Goal: Check status

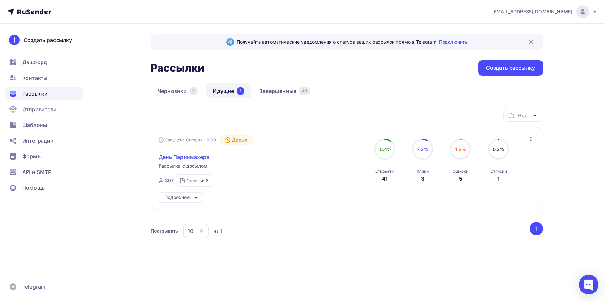
click at [190, 155] on span "День Парикмахера" at bounding box center [184, 157] width 51 height 8
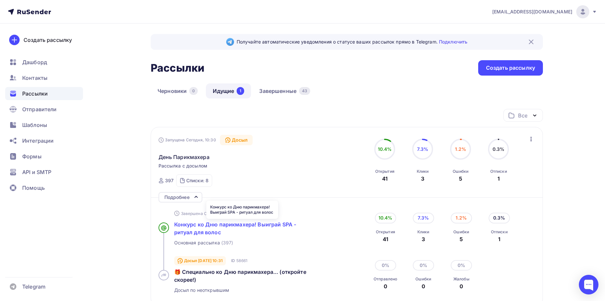
click at [219, 232] on span "Конкурс ко Дню парикмахера! Выиграй SPA - ритуал для волос" at bounding box center [235, 228] width 122 height 14
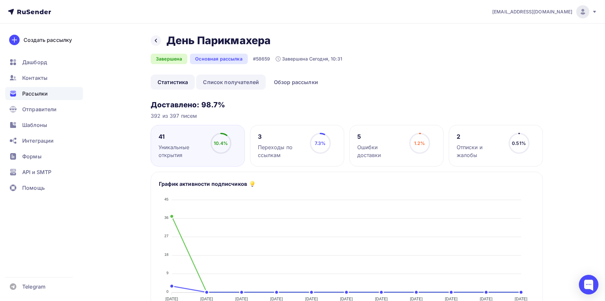
click at [232, 82] on link "Список получателей" at bounding box center [231, 82] width 70 height 15
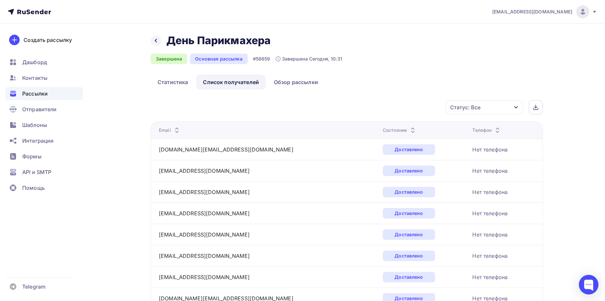
click at [409, 129] on icon at bounding box center [413, 132] width 8 height 8
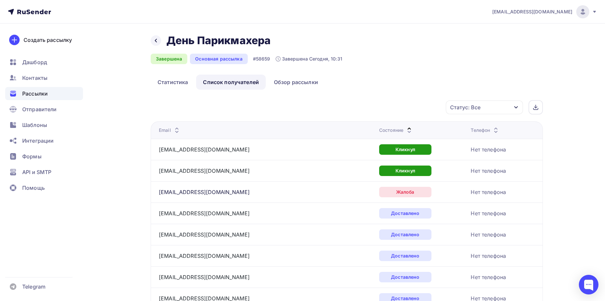
click at [379, 128] on div "Состояние" at bounding box center [396, 130] width 34 height 7
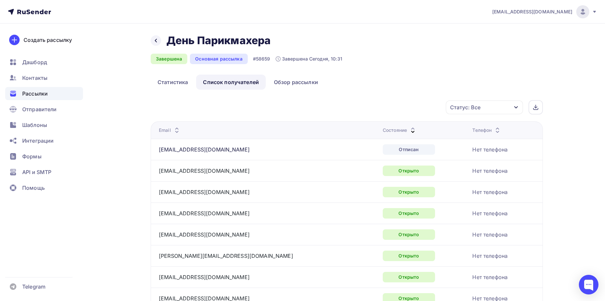
click at [383, 131] on div "Состояние" at bounding box center [400, 130] width 34 height 7
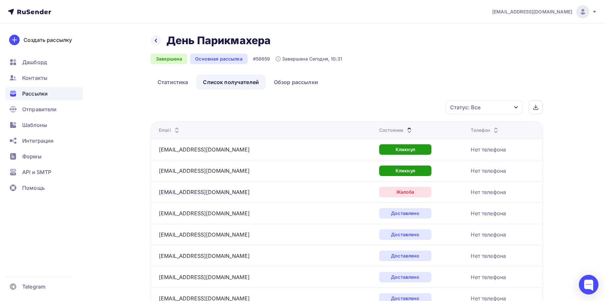
click at [379, 131] on div "Состояние" at bounding box center [396, 130] width 34 height 7
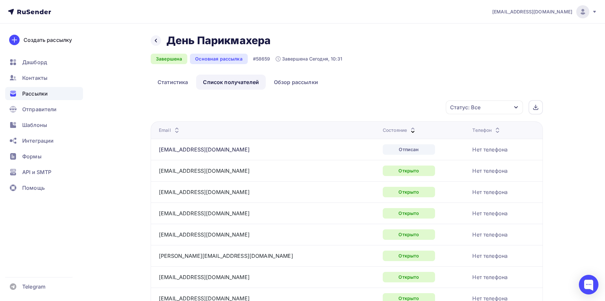
click at [516, 104] on div "Статус: Все" at bounding box center [484, 107] width 77 height 14
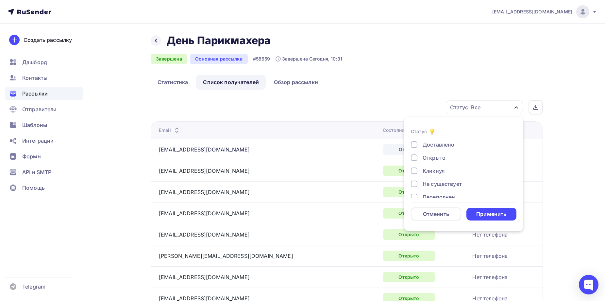
click at [415, 185] on div at bounding box center [414, 183] width 7 height 7
click at [412, 156] on div at bounding box center [414, 157] width 7 height 7
click at [496, 217] on div "Применить" at bounding box center [491, 214] width 50 height 13
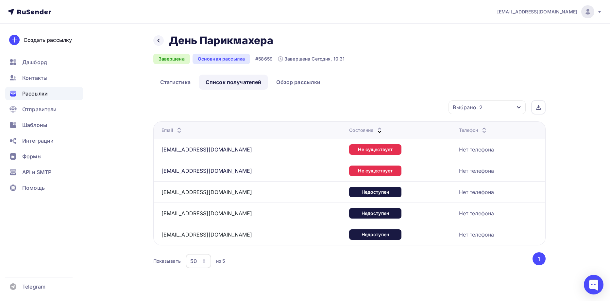
click at [35, 95] on span "Рассылки" at bounding box center [34, 94] width 25 height 8
